Goal: Transaction & Acquisition: Purchase product/service

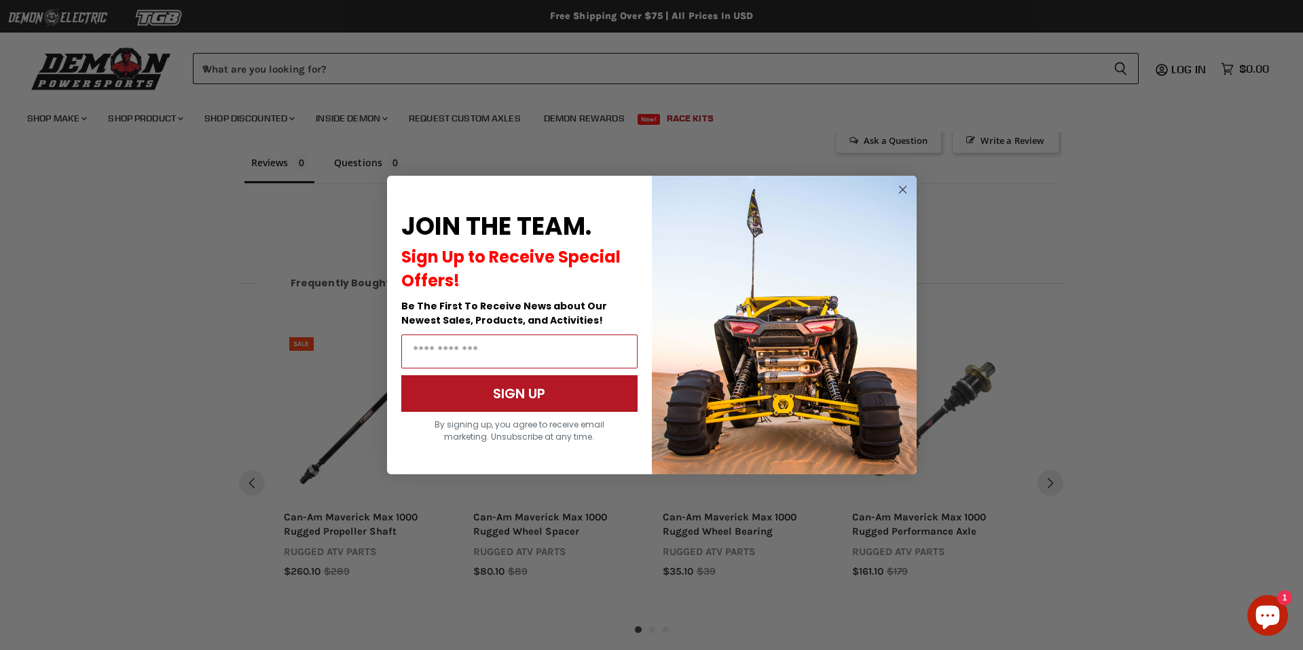
scroll to position [925, 0]
